Goal: Check status: Check status

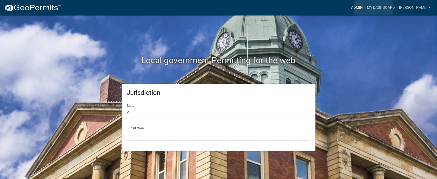
click at [365, 8] on link "Admin" at bounding box center [357, 8] width 16 height 10
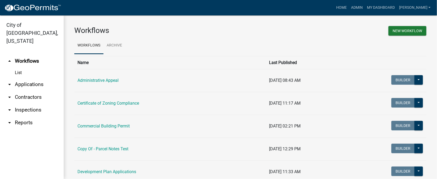
click at [39, 103] on link "arrow_drop_down Inspections" at bounding box center [32, 109] width 64 height 13
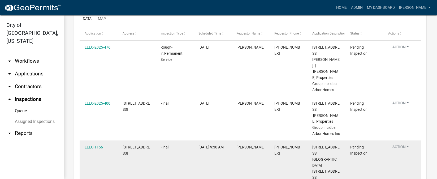
scroll to position [76, 0]
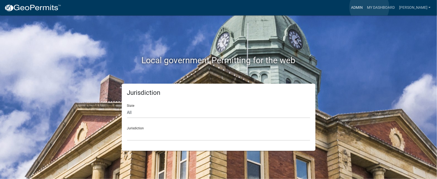
click at [365, 7] on link "Admin" at bounding box center [357, 8] width 16 height 10
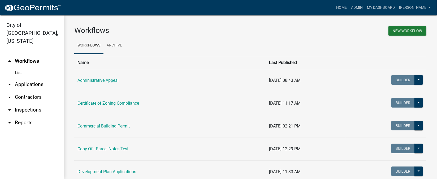
drag, startPoint x: 22, startPoint y: 101, endPoint x: 25, endPoint y: 100, distance: 3.5
click at [21, 103] on link "arrow_drop_down Inspections" at bounding box center [32, 109] width 64 height 13
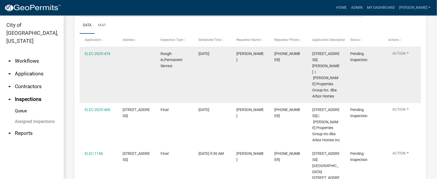
scroll to position [119, 0]
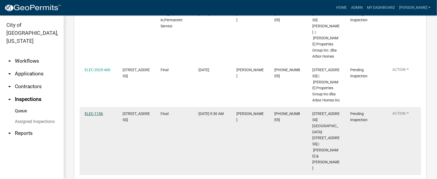
click at [93, 114] on link "ELEC-1156" at bounding box center [94, 113] width 18 height 4
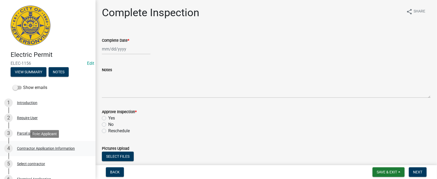
click at [50, 149] on div "Contractor Application Information" at bounding box center [46, 148] width 58 height 4
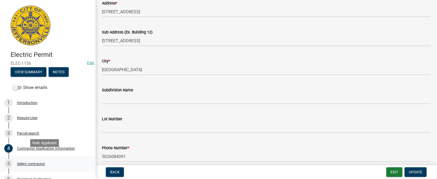
scroll to position [40, 0]
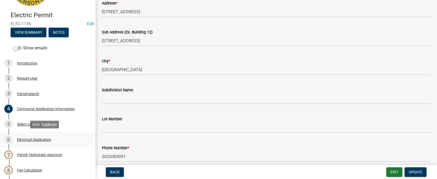
click at [38, 139] on div "Electrical Application" at bounding box center [34, 140] width 34 height 4
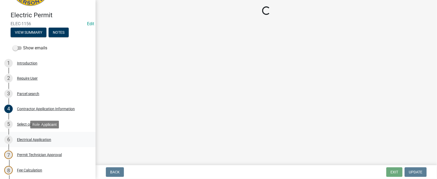
scroll to position [0, 0]
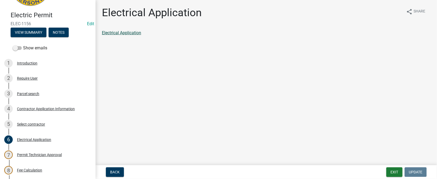
click at [123, 33] on link "Electrical Application" at bounding box center [121, 32] width 39 height 5
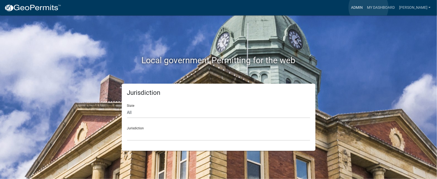
click at [365, 7] on link "Admin" at bounding box center [357, 8] width 16 height 10
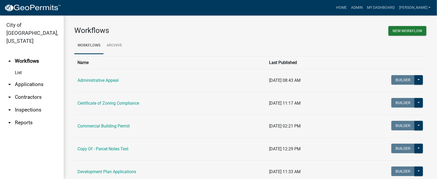
click at [33, 103] on link "arrow_drop_down Inspections" at bounding box center [32, 109] width 64 height 13
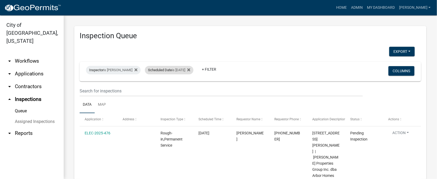
click at [188, 71] on div "Scheduled Date is 09/19/2025" at bounding box center [169, 70] width 49 height 8
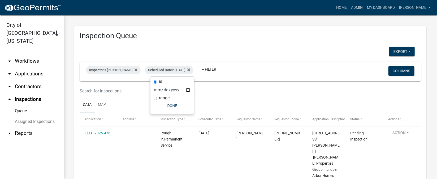
click at [187, 89] on input "2025-09-19" at bounding box center [172, 89] width 37 height 11
type input "2025-09-22"
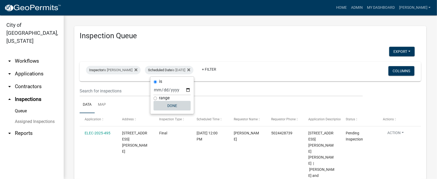
click at [175, 105] on button "Done" at bounding box center [172, 106] width 37 height 10
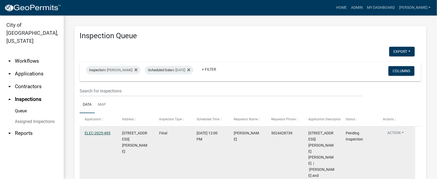
click at [86, 132] on link "ELEC-2025-495" at bounding box center [98, 133] width 26 height 4
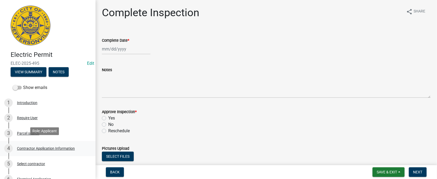
scroll to position [40, 0]
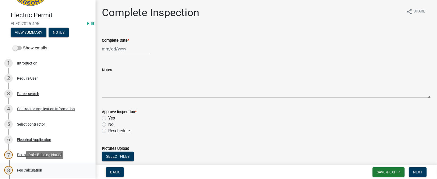
click at [32, 169] on div "Fee Calculation" at bounding box center [29, 170] width 25 height 4
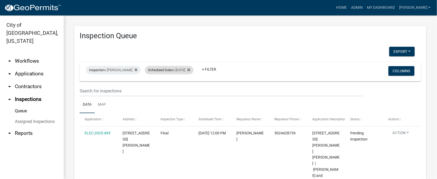
click at [184, 71] on div "Scheduled Date is 09/22/2025" at bounding box center [169, 70] width 49 height 8
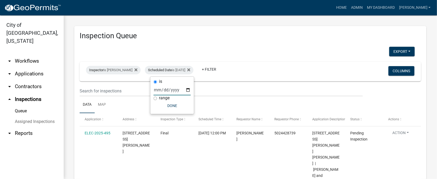
click at [188, 88] on input "2025-09-22" at bounding box center [172, 89] width 37 height 11
type input "2025-09-19"
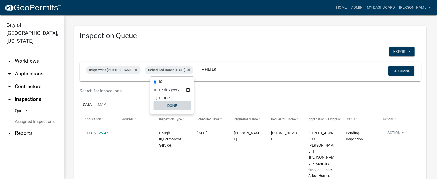
click at [169, 106] on button "Done" at bounding box center [172, 106] width 37 height 10
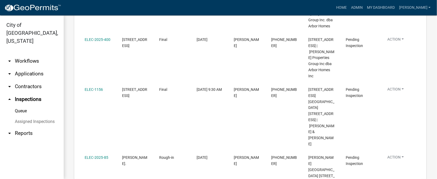
scroll to position [159, 0]
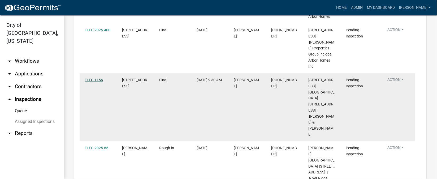
click at [90, 78] on link "ELEC-1156" at bounding box center [94, 80] width 18 height 4
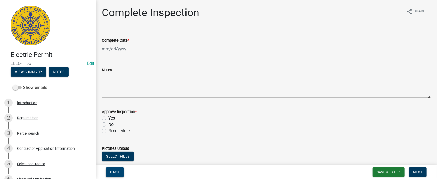
click at [111, 171] on span "Back" at bounding box center [115, 172] width 10 height 4
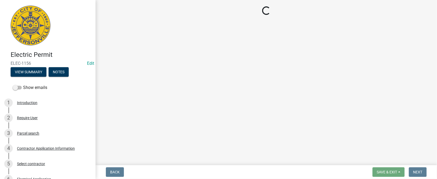
select select "36a8b8f0-2ef8-43e9-ae06-718f51af8d36"
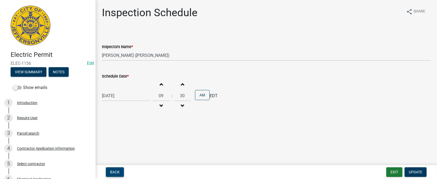
click at [111, 171] on span "Back" at bounding box center [115, 172] width 10 height 4
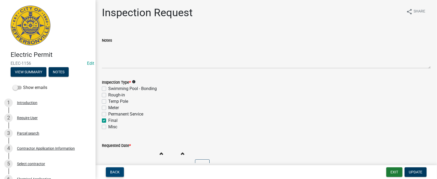
click at [111, 171] on span "Back" at bounding box center [115, 172] width 10 height 4
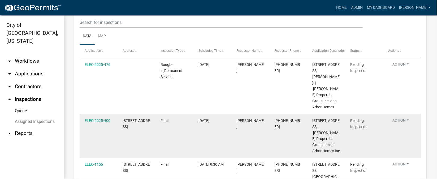
scroll to position [79, 0]
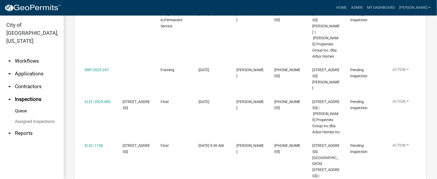
scroll to position [79, 0]
